Goal: Obtain resource: Obtain resource

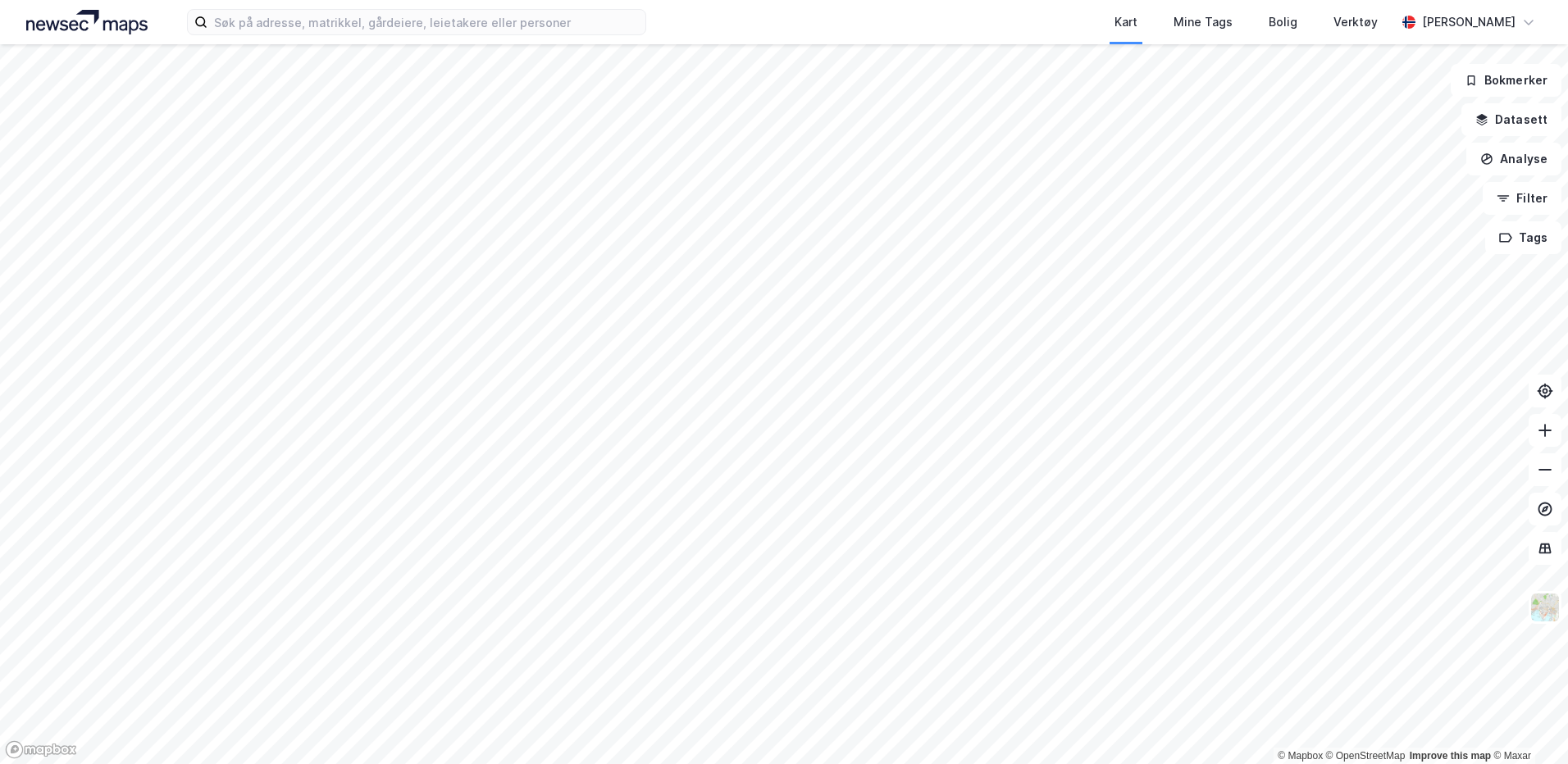
click at [993, 19] on div "Kart Mine Tags Bolig Verktøy" at bounding box center [1060, 22] width 671 height 45
click at [939, 30] on div "Kart Mine Tags Bolig Verktøy" at bounding box center [1060, 22] width 671 height 45
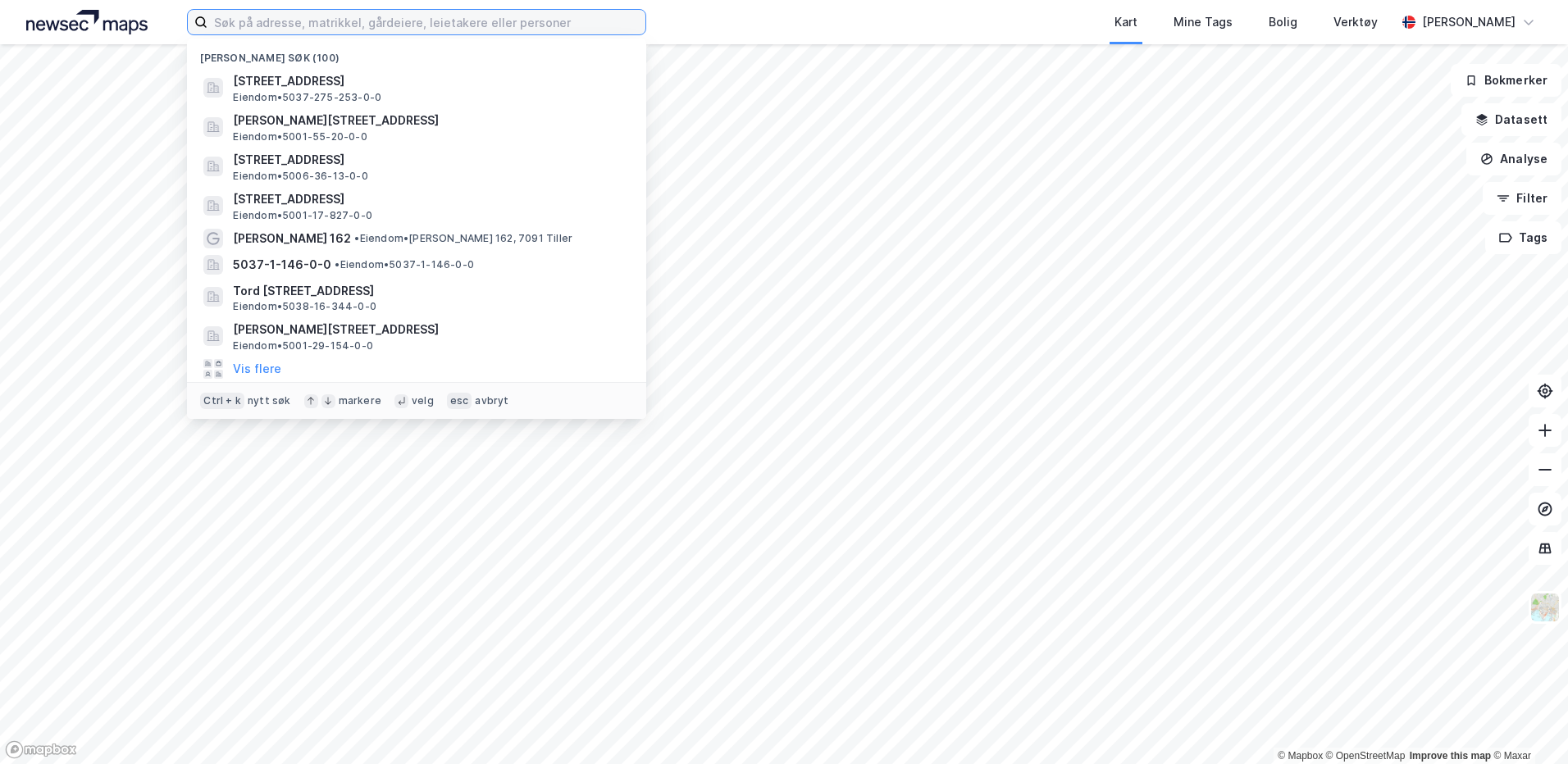
click at [585, 23] on input at bounding box center [426, 22] width 438 height 25
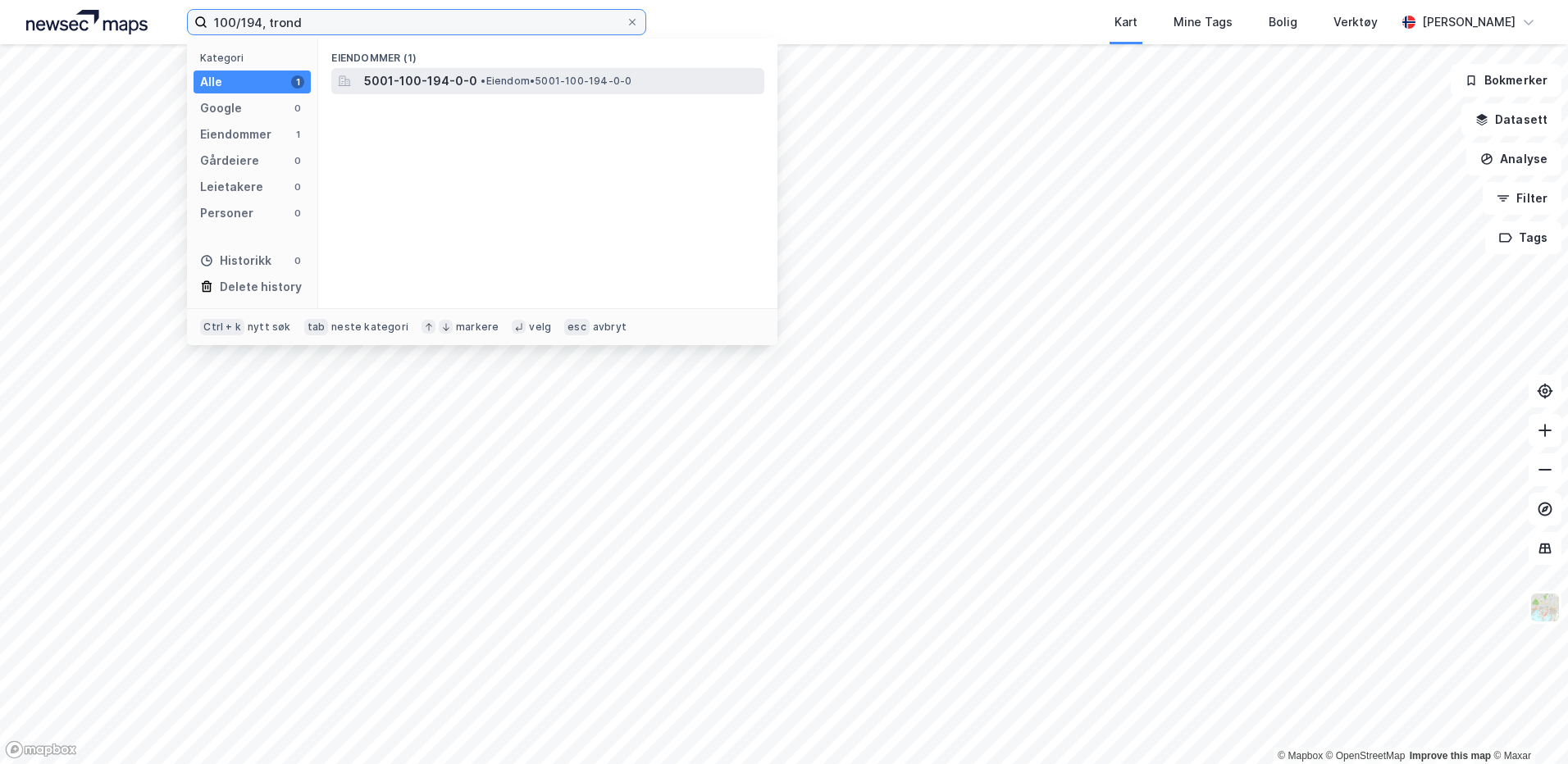
type input "100/194, trond"
click at [543, 71] on div "5001-100-194-0-0 • Eiendom • 5001-100-194-0-0" at bounding box center [563, 81] width 397 height 20
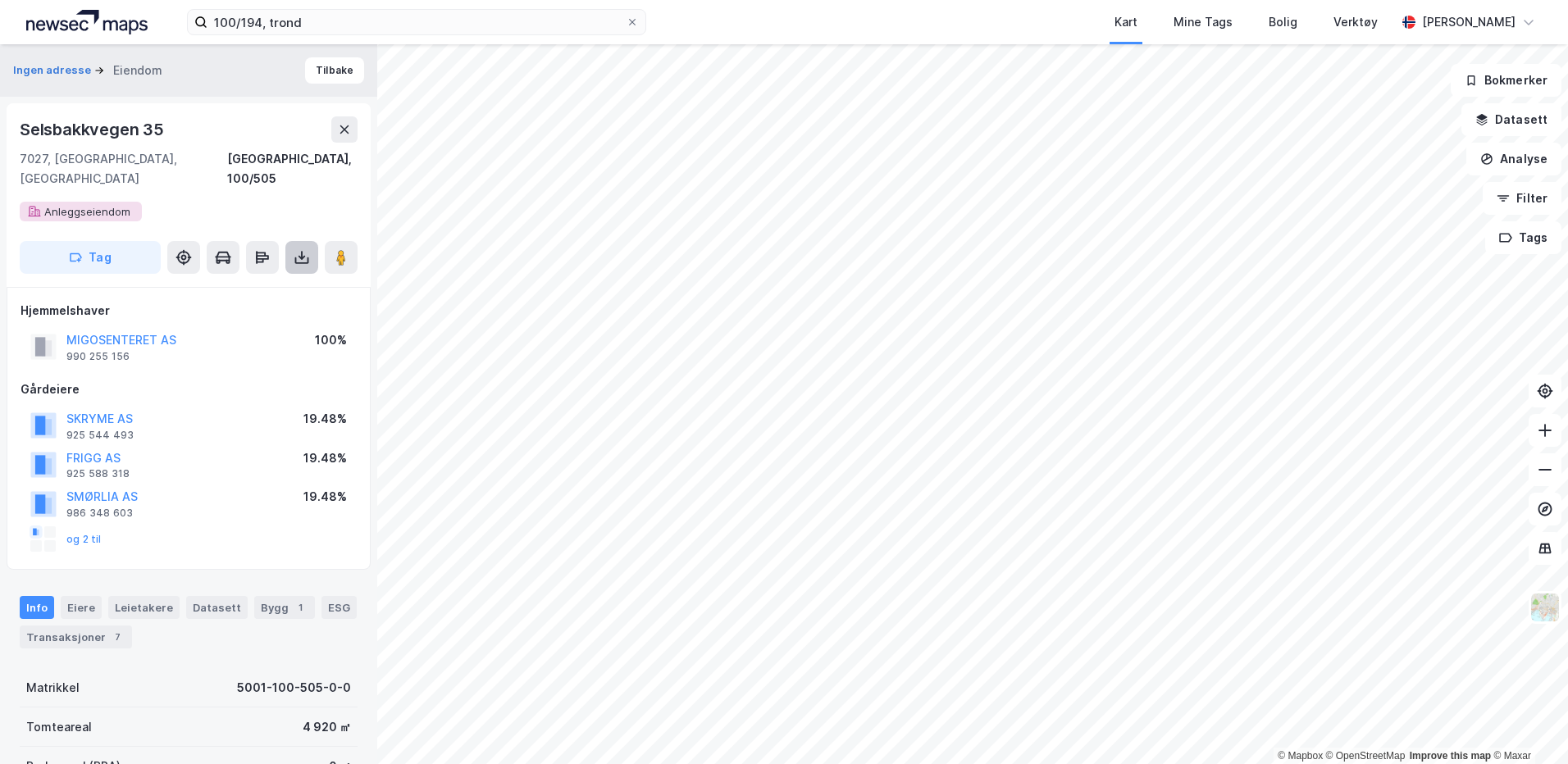
click at [300, 256] on icon at bounding box center [301, 258] width 6 height 5
click at [267, 284] on div "Last ned grunnbok" at bounding box center [220, 290] width 95 height 13
